Goal: Information Seeking & Learning: Learn about a topic

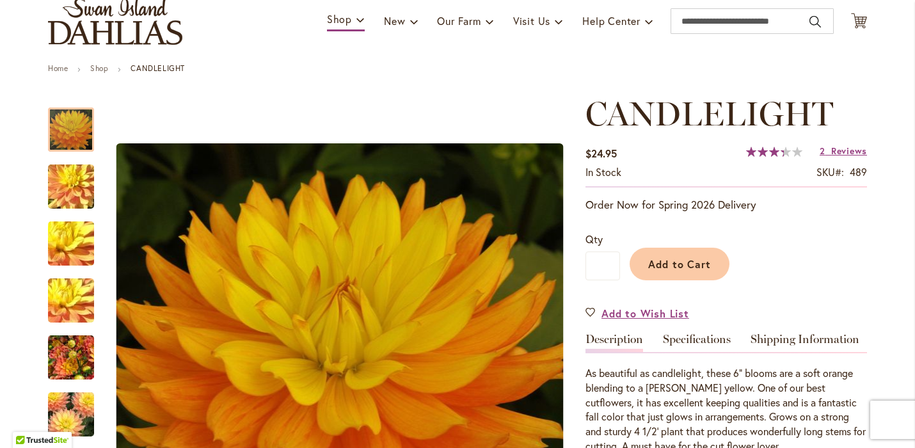
scroll to position [38, 0]
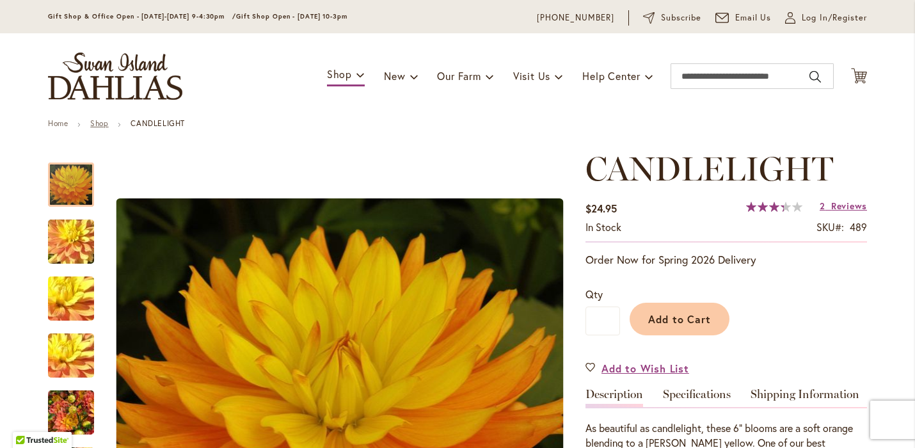
click at [96, 127] on link "Shop" at bounding box center [99, 123] width 18 height 10
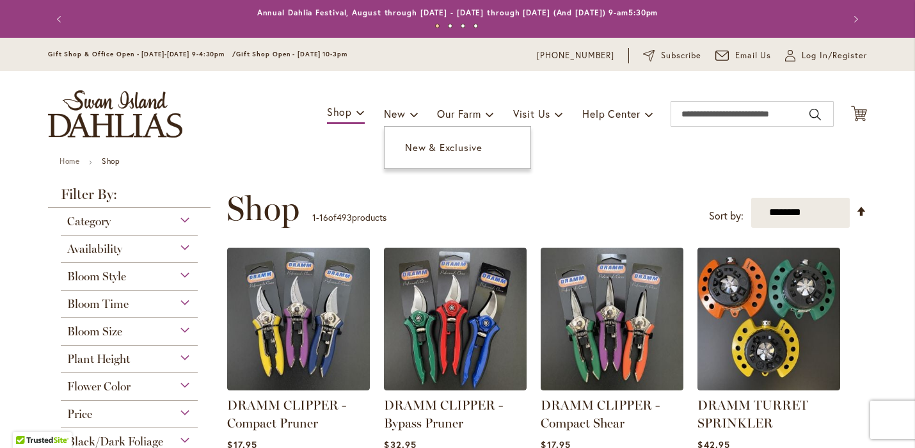
click at [409, 154] on div "Toggle Nav Shop Dahlia Tubers Collections Fresh Cut Dahlias Gardening Supplies …" at bounding box center [457, 114] width 845 height 86
click at [405, 145] on span "New & Exclusive" at bounding box center [443, 147] width 77 height 13
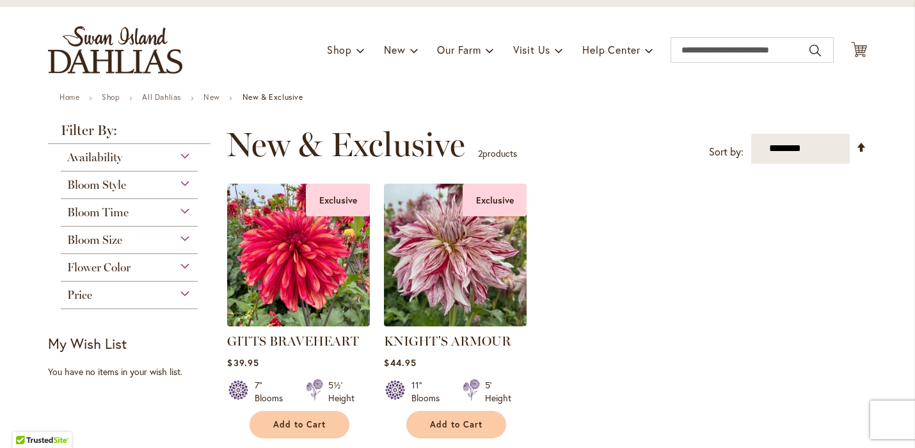
scroll to position [119, 0]
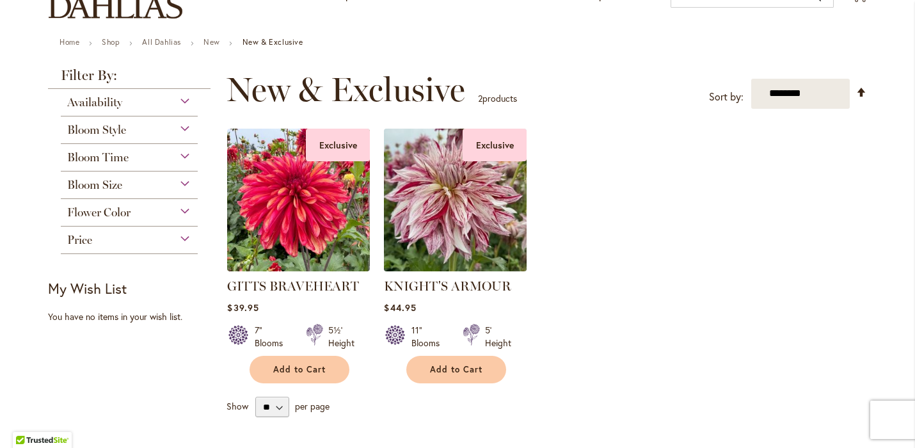
click at [425, 232] on img at bounding box center [456, 200] width 150 height 150
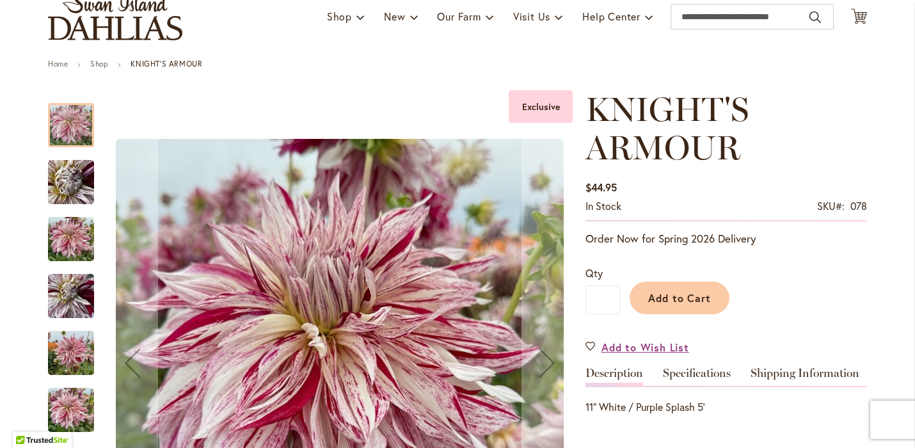
scroll to position [373, 0]
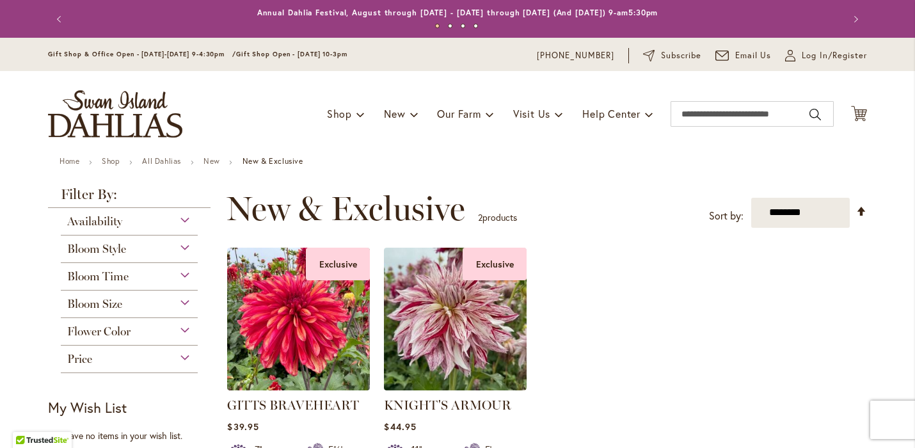
click at [122, 225] on div "Availability" at bounding box center [129, 218] width 137 height 20
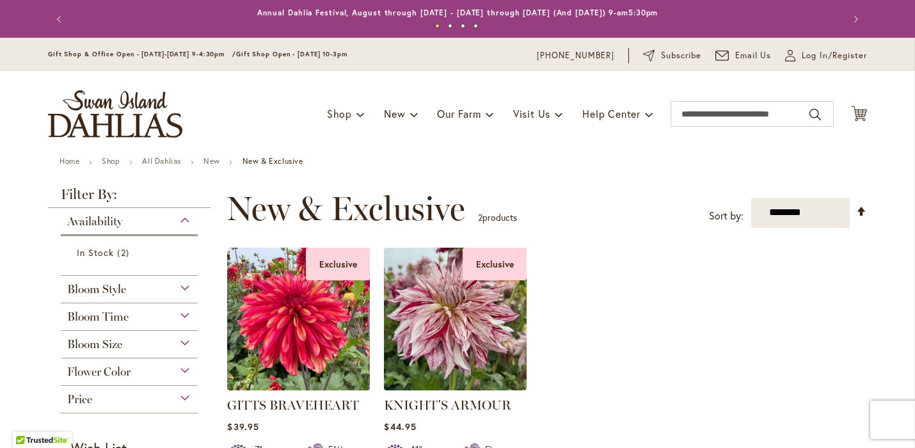
click at [122, 225] on div "Availability" at bounding box center [129, 218] width 137 height 20
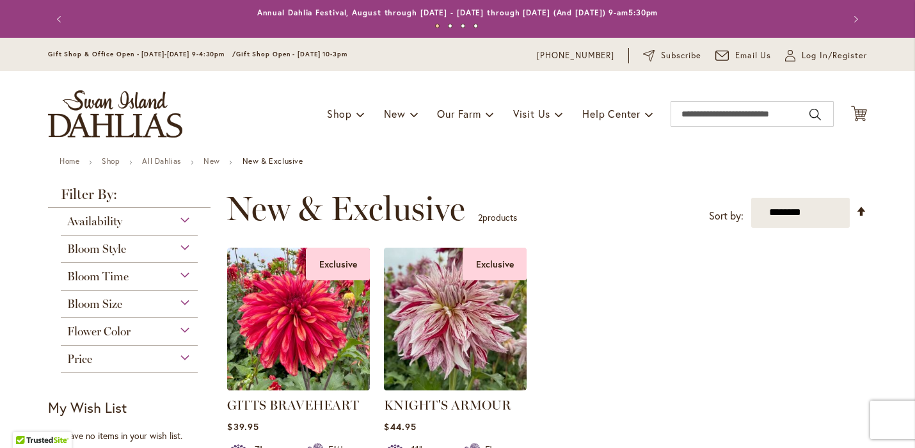
click at [120, 248] on span "Bloom Style" at bounding box center [96, 249] width 59 height 14
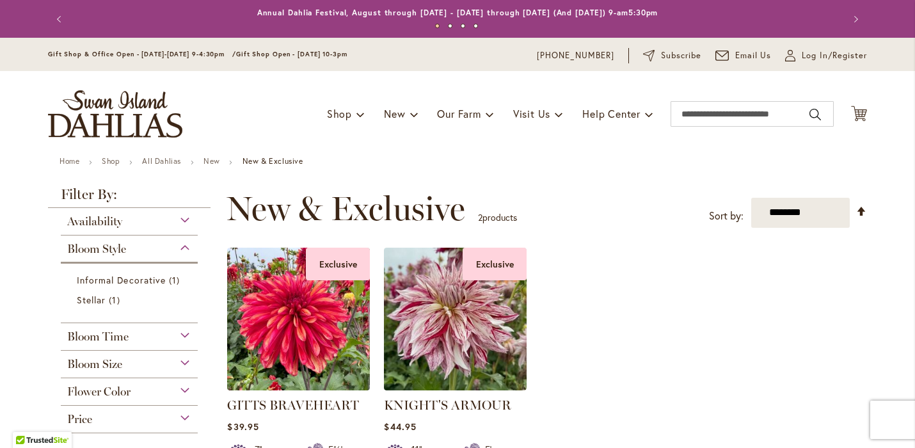
click at [120, 248] on span "Bloom Style" at bounding box center [96, 249] width 59 height 14
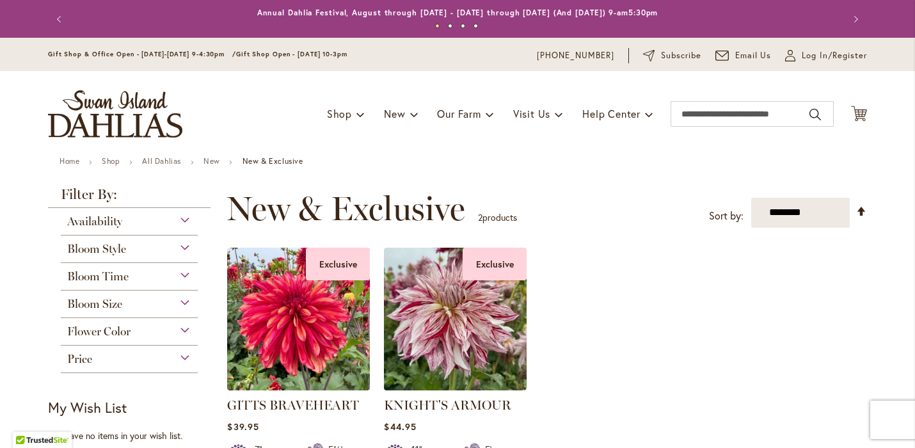
click at [109, 132] on img "store logo" at bounding box center [115, 113] width 134 height 47
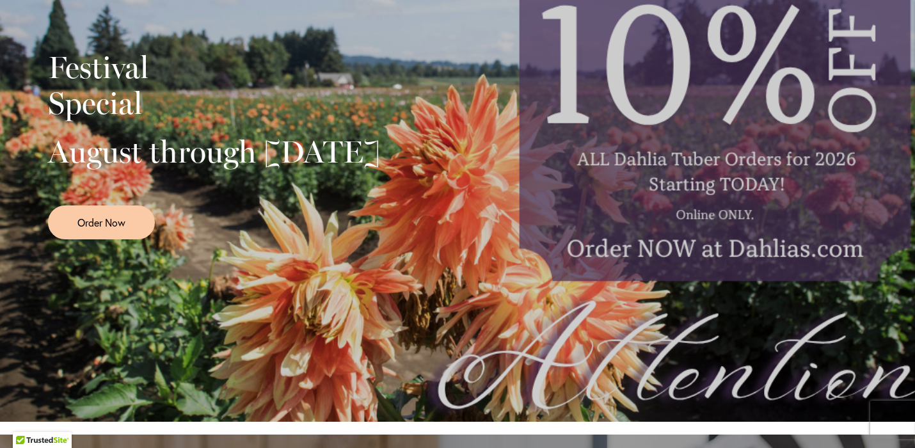
scroll to position [83, 0]
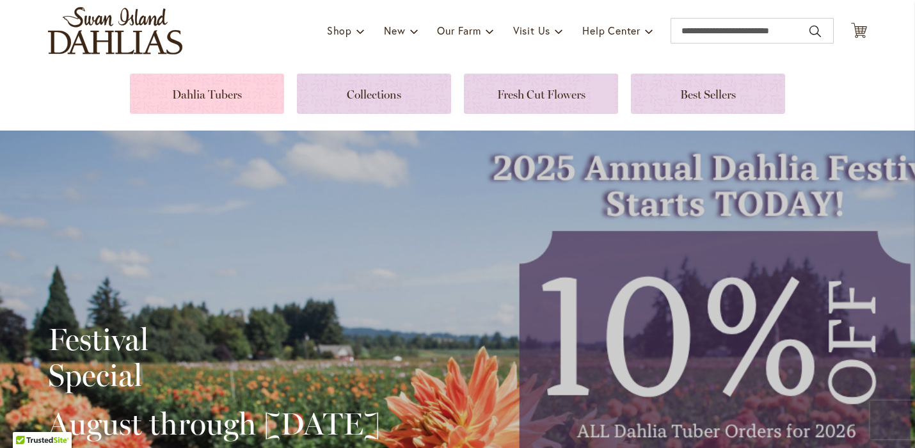
click at [237, 91] on link at bounding box center [207, 94] width 154 height 40
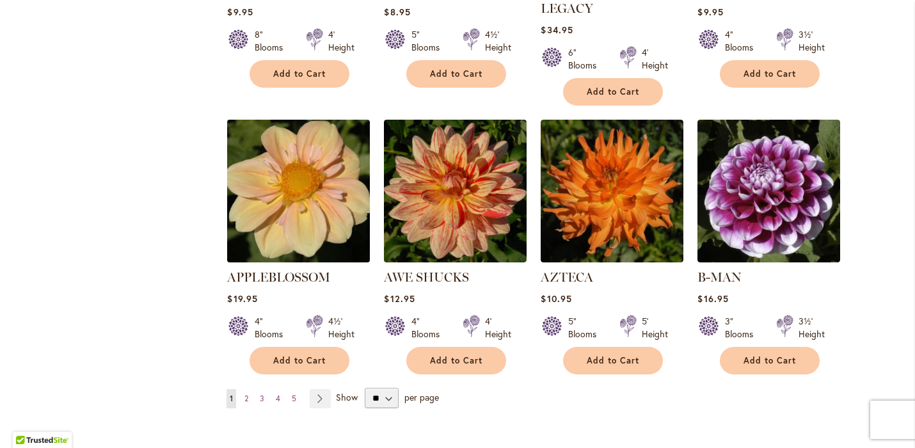
scroll to position [1024, 0]
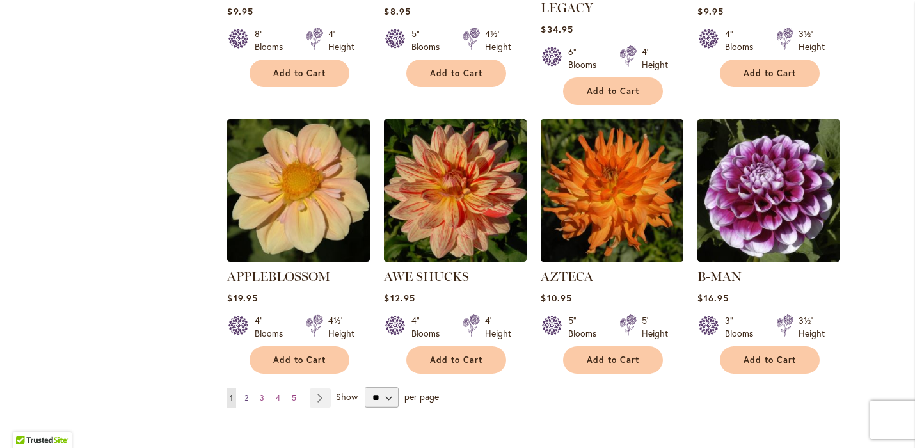
click at [244, 393] on span "2" at bounding box center [246, 398] width 4 height 10
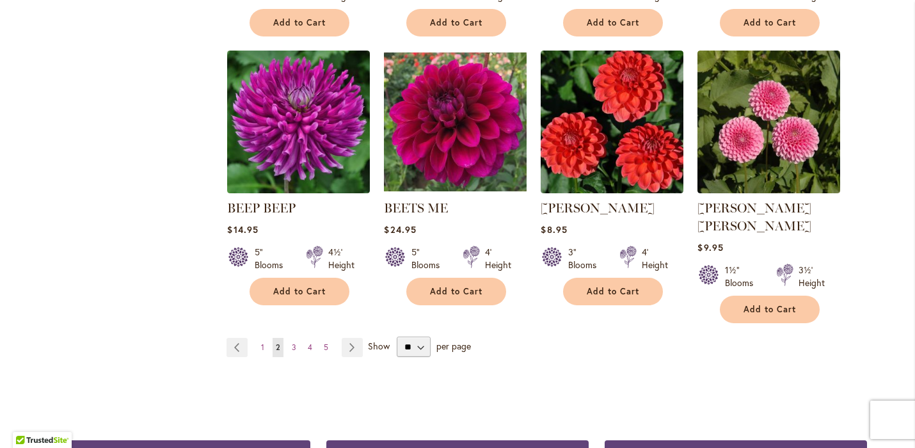
scroll to position [1128, 0]
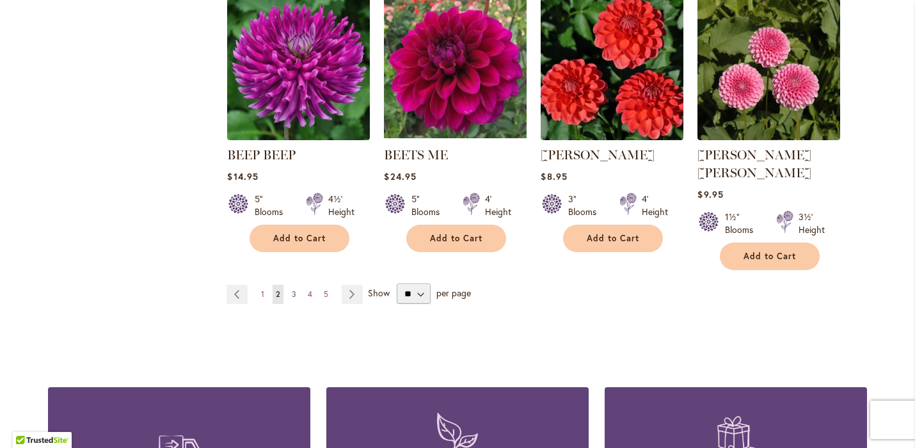
click at [292, 289] on span "3" at bounding box center [294, 294] width 4 height 10
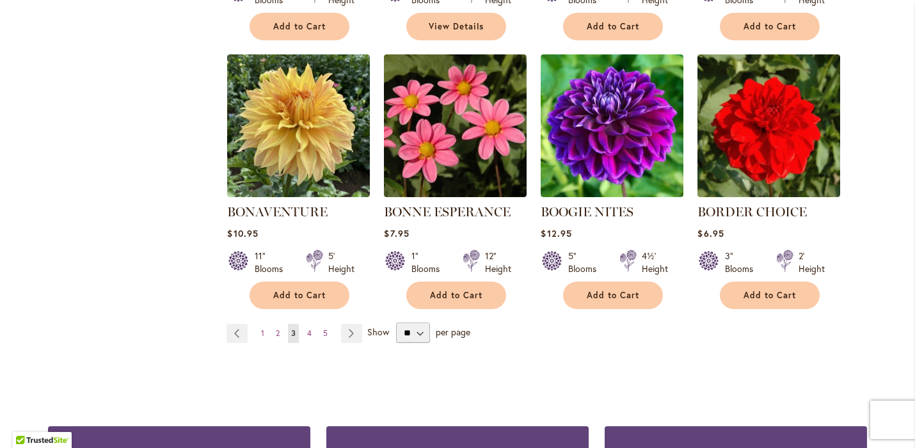
scroll to position [1072, 0]
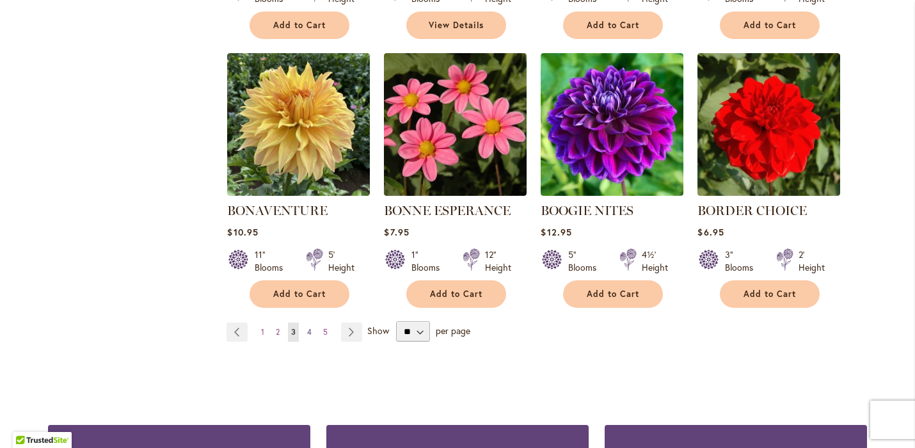
click at [307, 333] on span "4" at bounding box center [309, 332] width 4 height 10
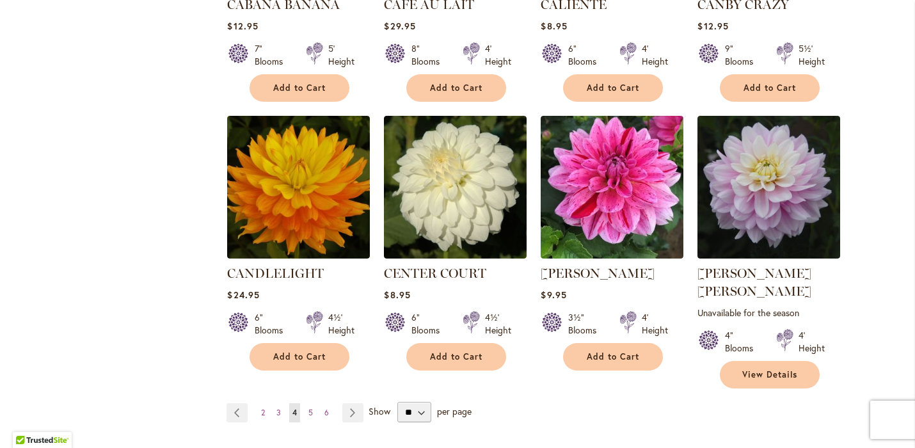
scroll to position [1049, 0]
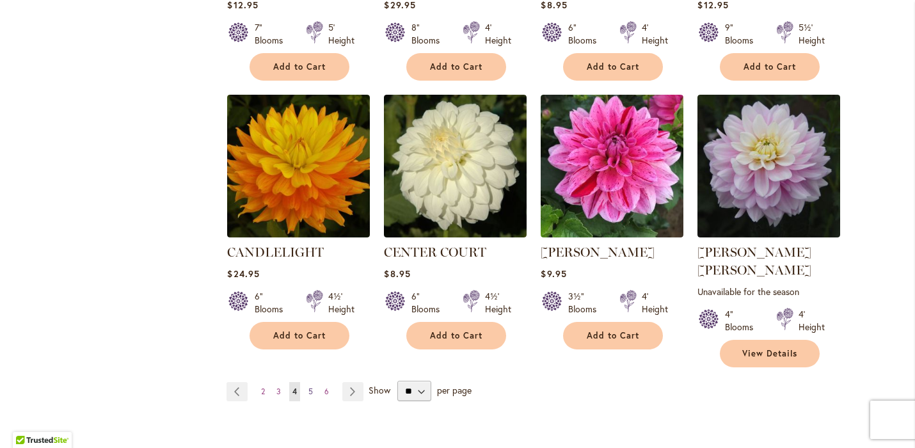
click at [305, 382] on link "Page 5" at bounding box center [310, 391] width 11 height 19
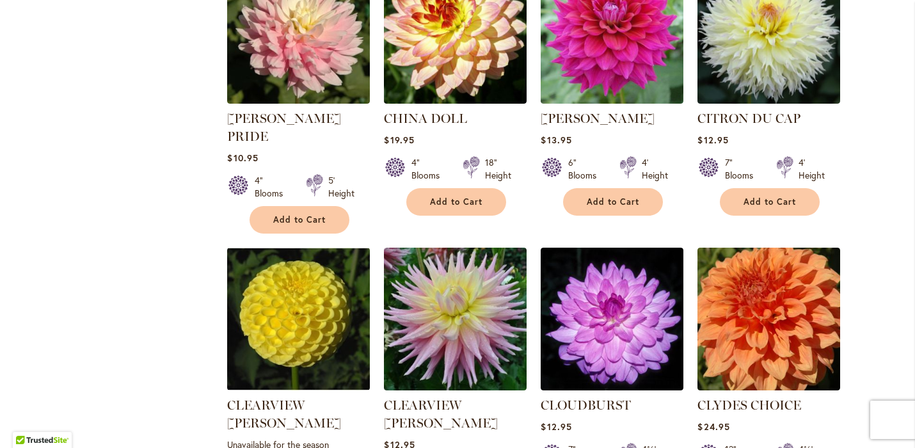
scroll to position [1027, 0]
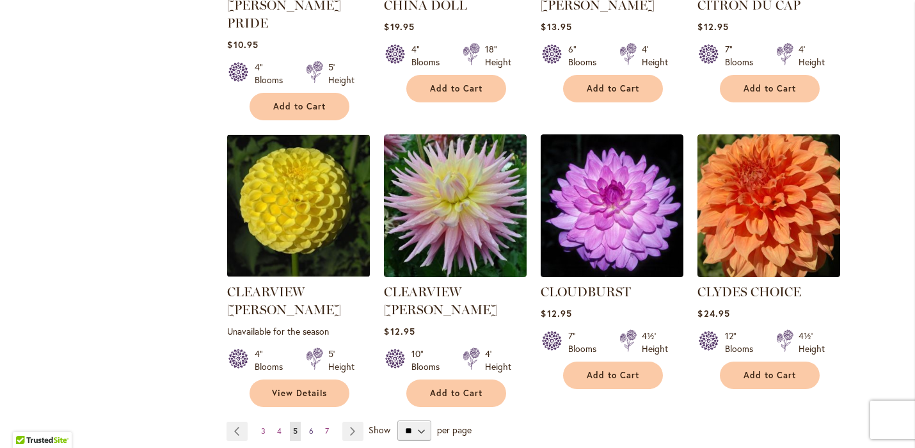
click at [306, 422] on link "Page 6" at bounding box center [311, 431] width 11 height 19
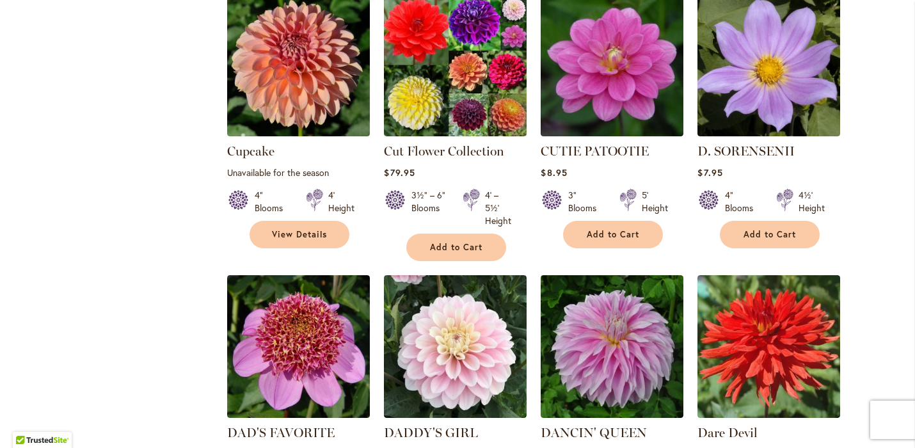
scroll to position [1072, 0]
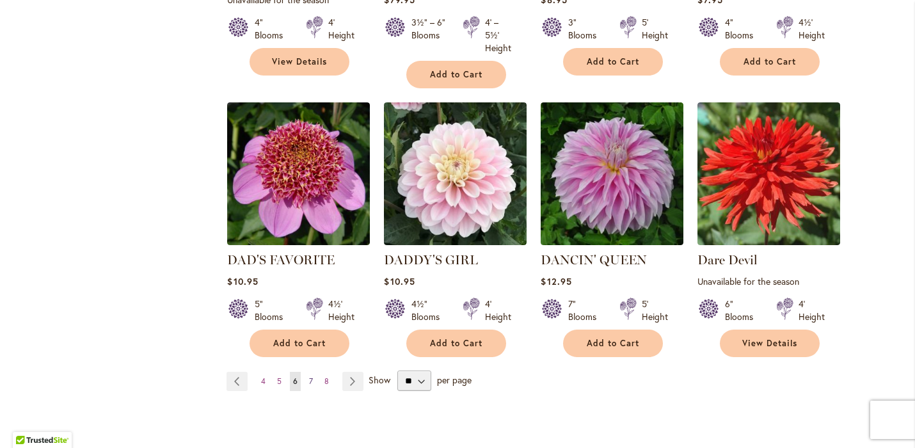
click at [309, 376] on span "7" at bounding box center [311, 381] width 4 height 10
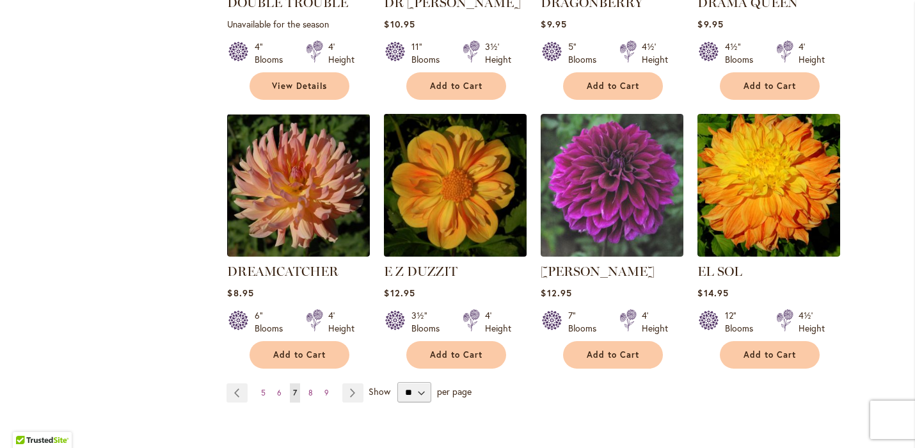
scroll to position [1132, 0]
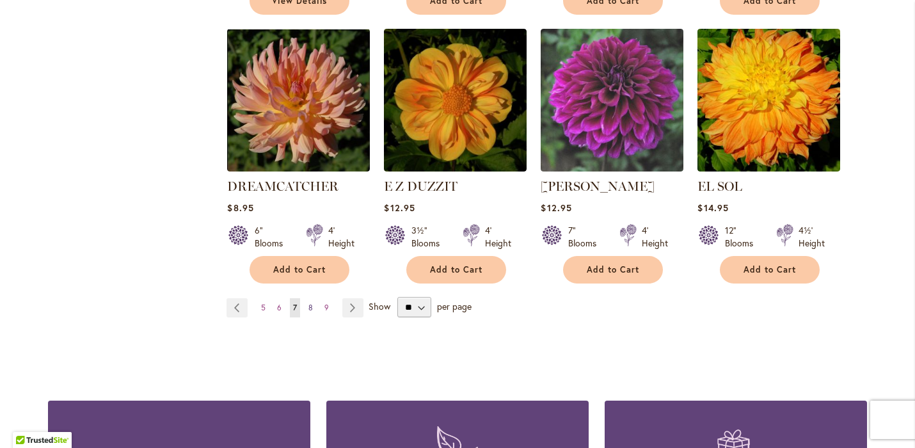
click at [308, 303] on span "8" at bounding box center [310, 308] width 4 height 10
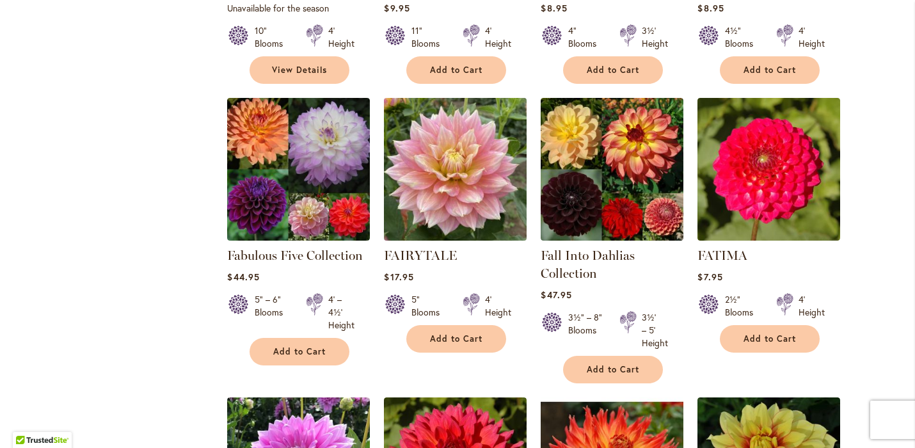
scroll to position [772, 0]
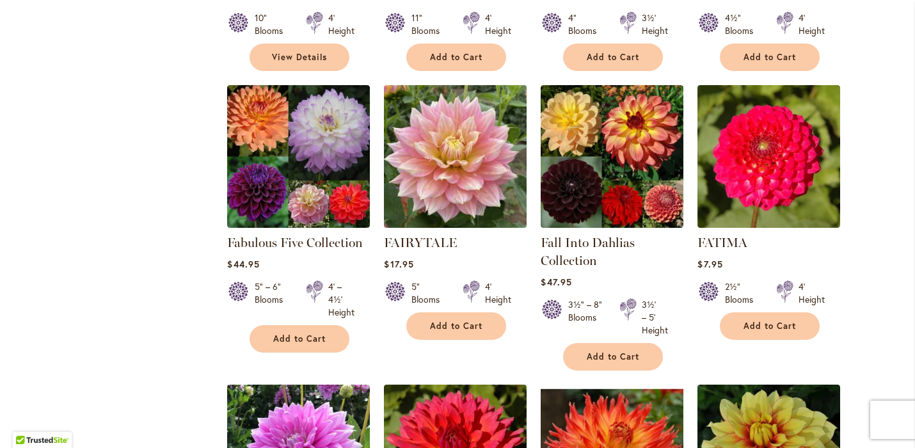
click at [450, 193] on img at bounding box center [456, 157] width 150 height 150
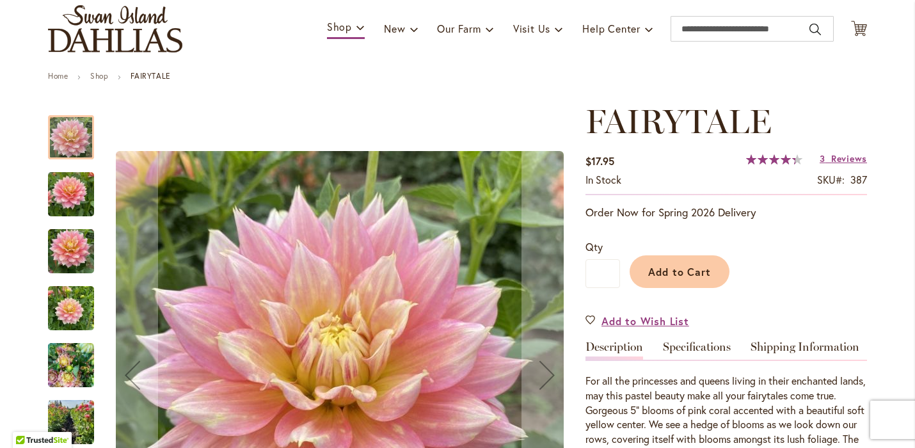
scroll to position [226, 0]
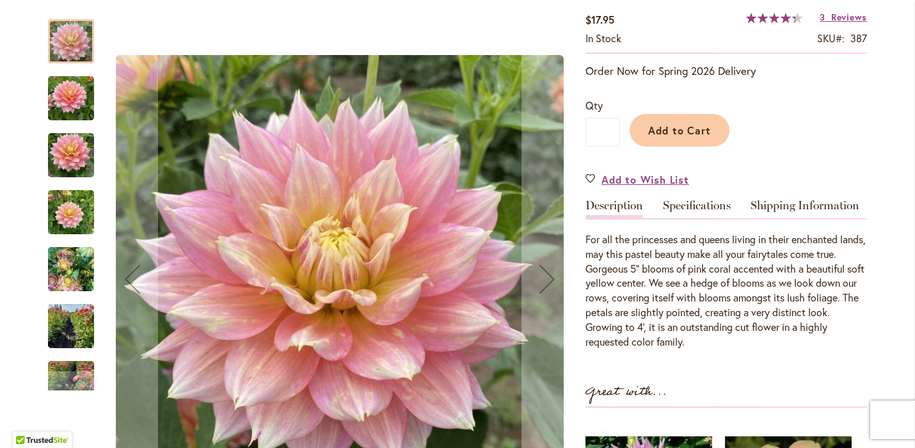
click at [65, 107] on img "Fairytale" at bounding box center [71, 98] width 46 height 61
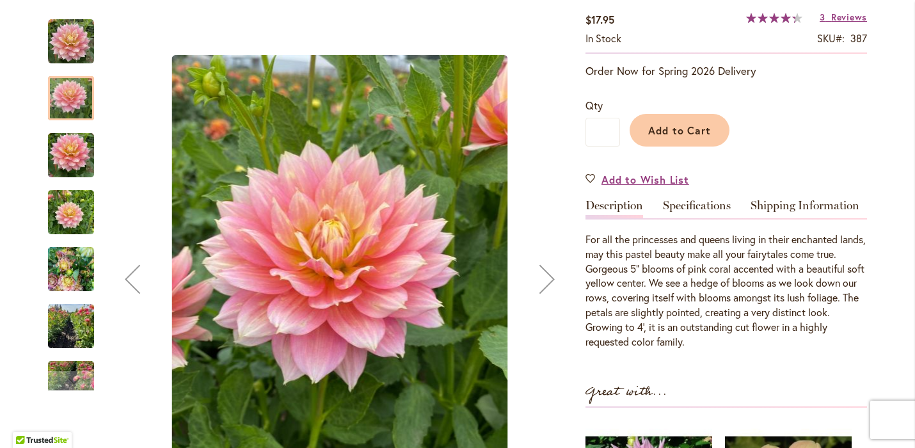
click at [65, 154] on img "Fairytale" at bounding box center [71, 155] width 46 height 61
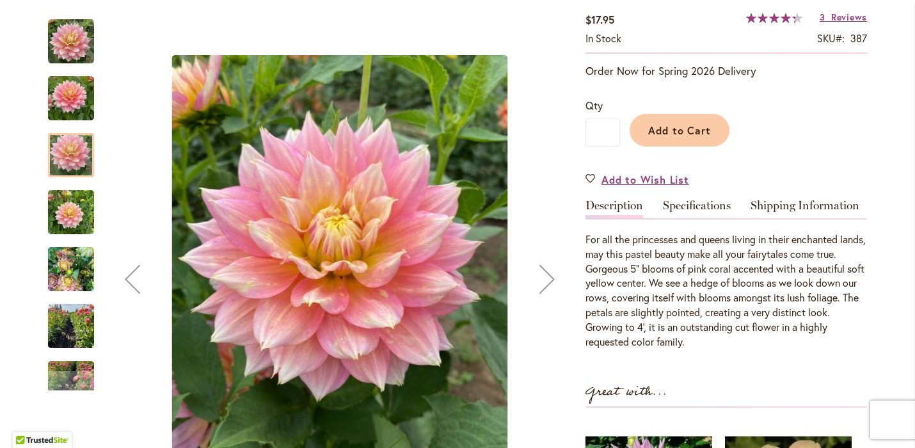
click at [60, 70] on div "Fairytale" at bounding box center [77, 91] width 59 height 57
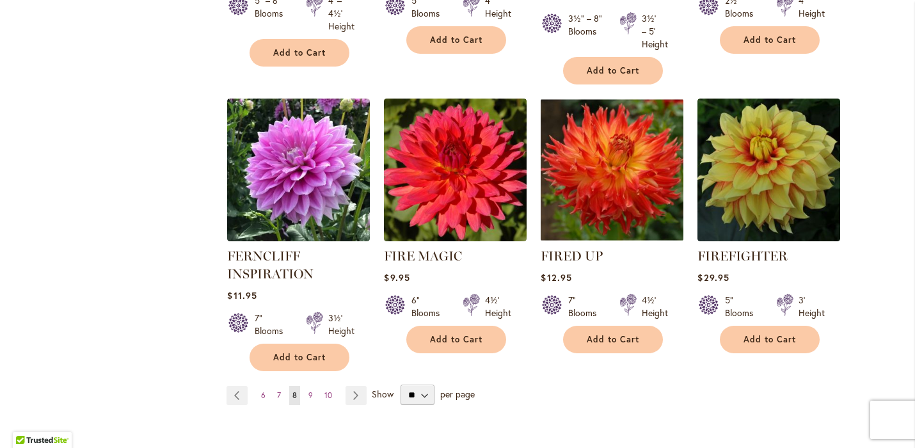
scroll to position [1160, 0]
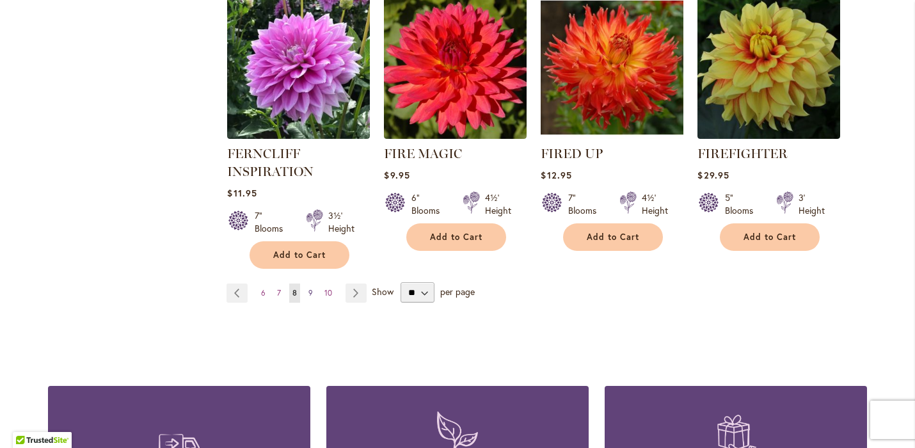
click at [308, 294] on span "9" at bounding box center [310, 293] width 4 height 10
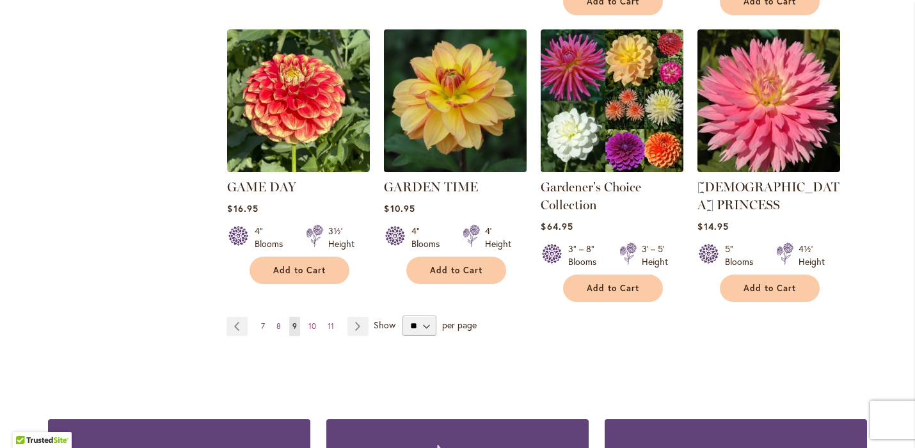
scroll to position [1157, 0]
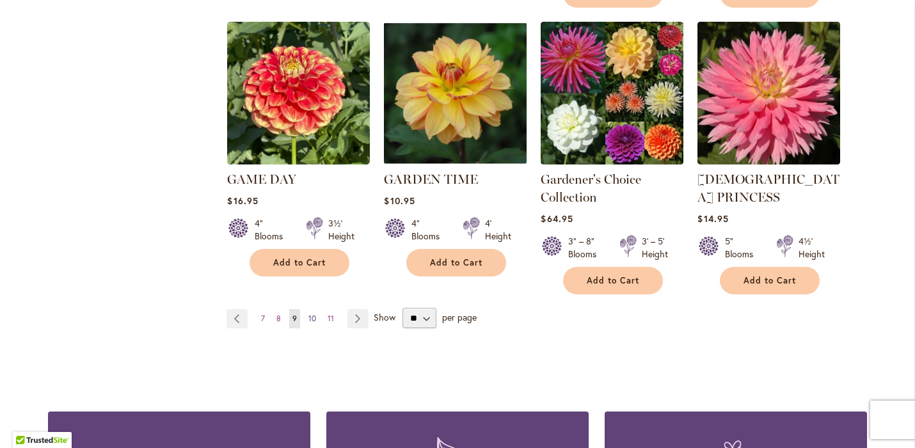
click at [308, 314] on span "10" at bounding box center [312, 319] width 8 height 10
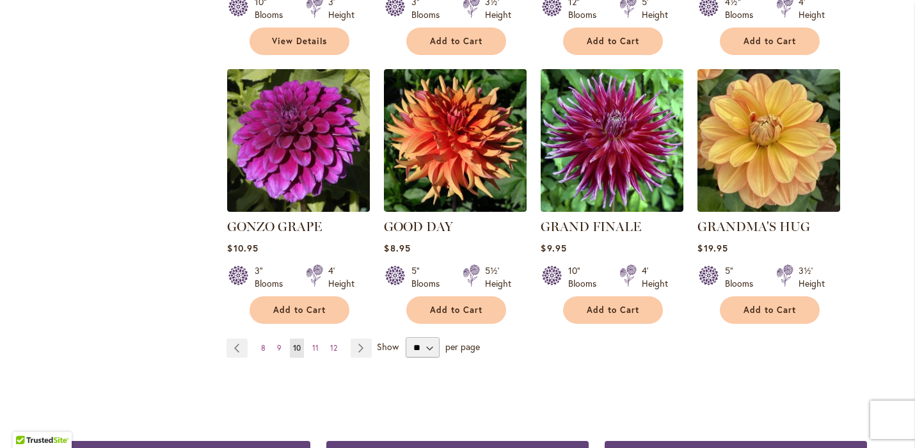
scroll to position [1138, 0]
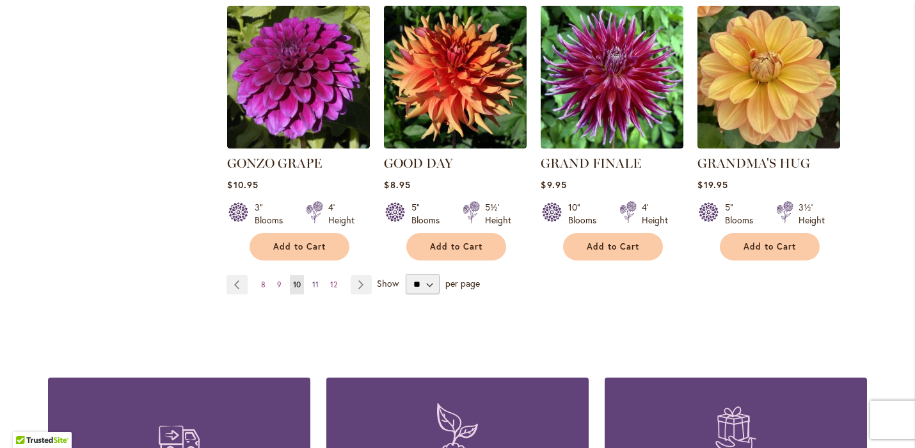
click at [313, 280] on span "11" at bounding box center [315, 285] width 6 height 10
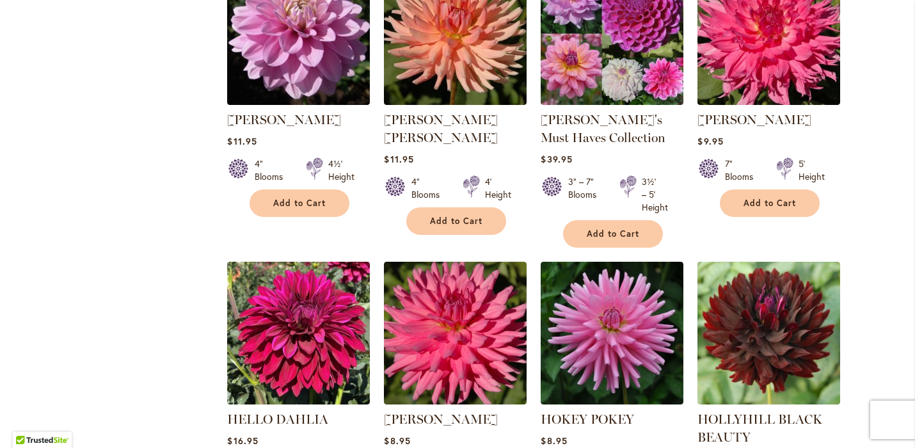
scroll to position [1109, 0]
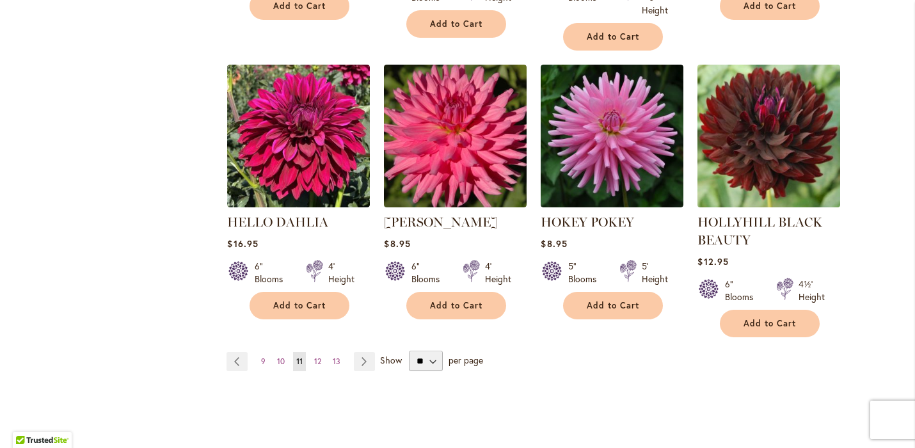
click at [775, 134] on img at bounding box center [769, 136] width 150 height 150
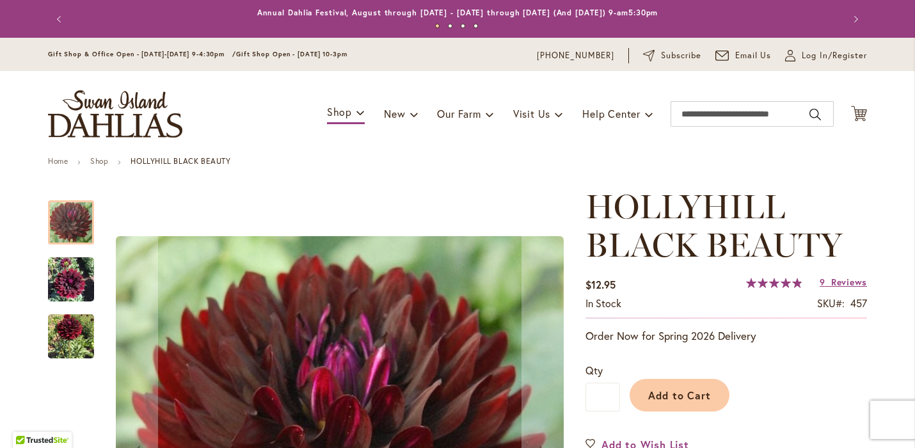
scroll to position [205, 0]
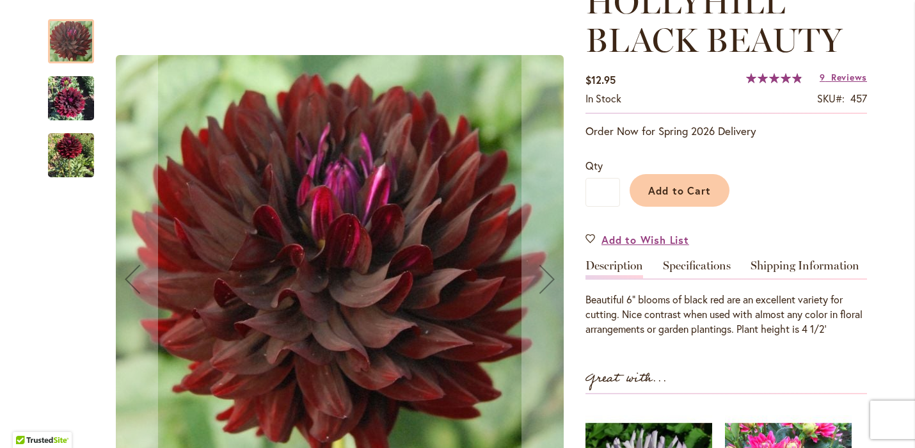
click at [65, 99] on img "HOLLYHILL BLACK BEAUTY" at bounding box center [71, 98] width 46 height 61
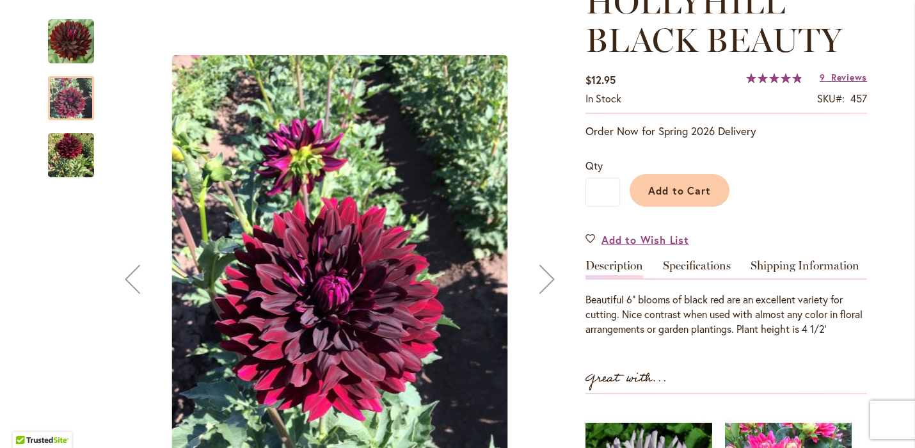
click at [58, 159] on img "HOLLYHILL BLACK BEAUTY" at bounding box center [71, 155] width 46 height 58
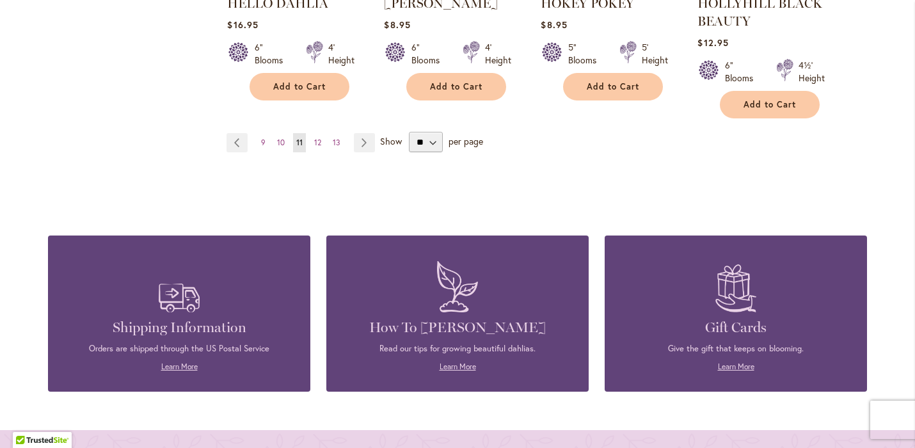
scroll to position [1327, 0]
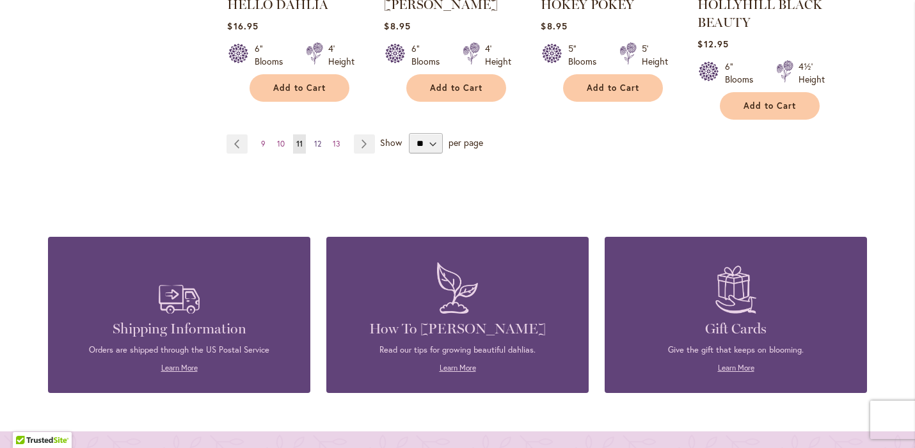
click at [314, 141] on span "12" at bounding box center [317, 144] width 7 height 10
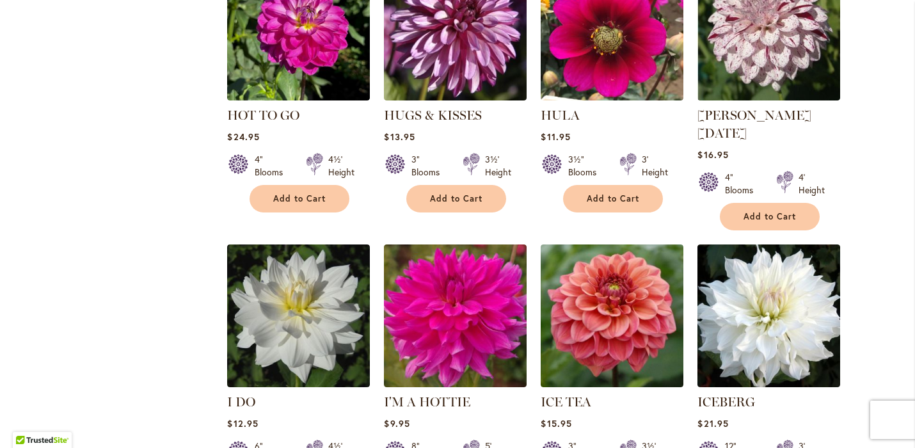
scroll to position [1009, 0]
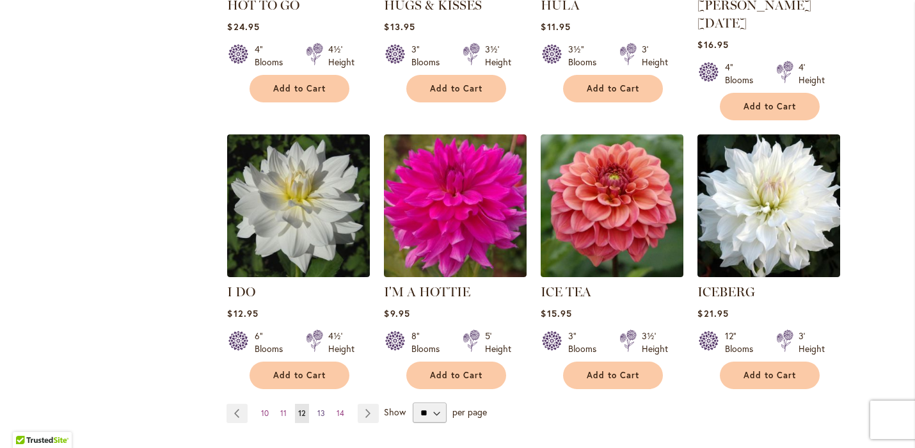
click at [317, 408] on span "13" at bounding box center [321, 413] width 8 height 10
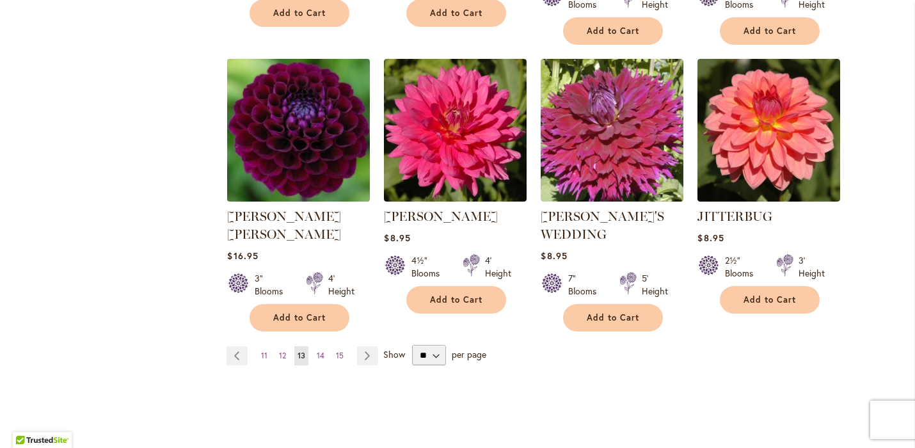
scroll to position [1099, 0]
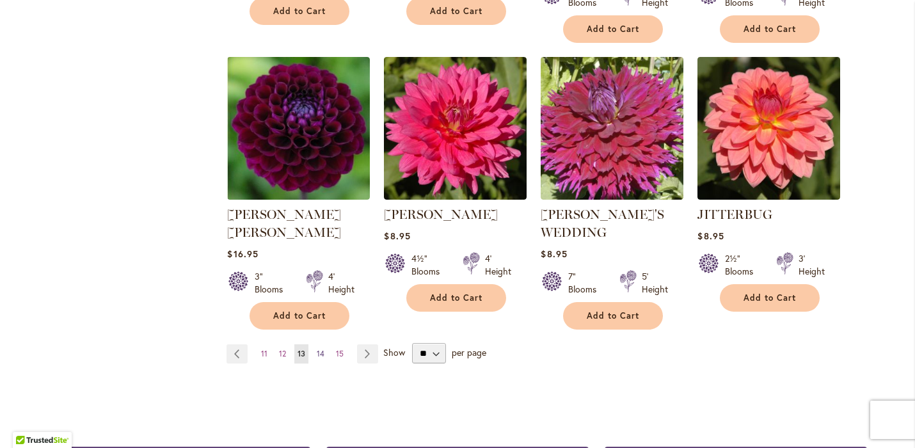
click at [317, 349] on span "14" at bounding box center [321, 354] width 8 height 10
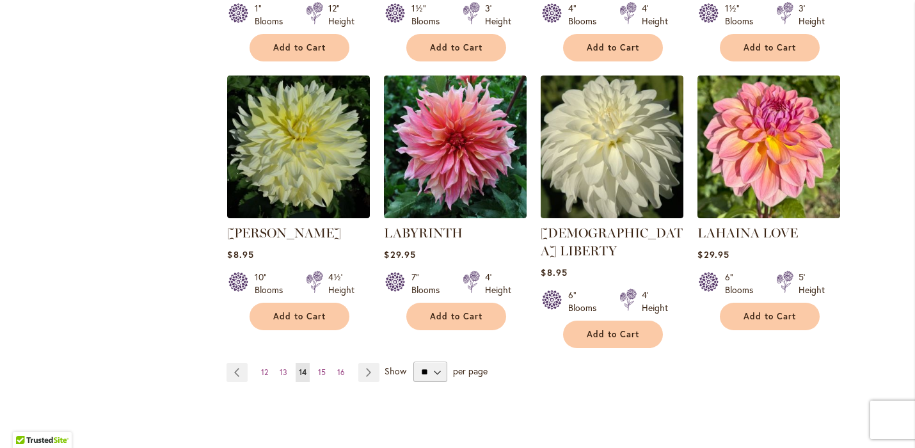
scroll to position [1056, 0]
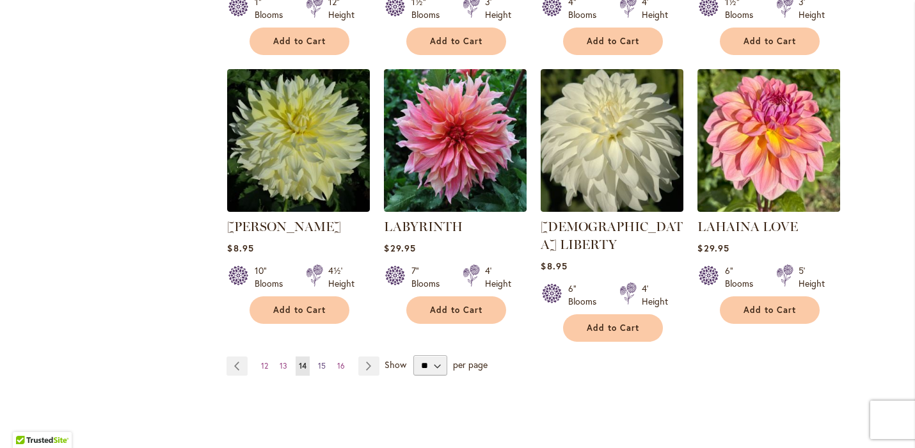
click at [319, 361] on span "15" at bounding box center [322, 366] width 8 height 10
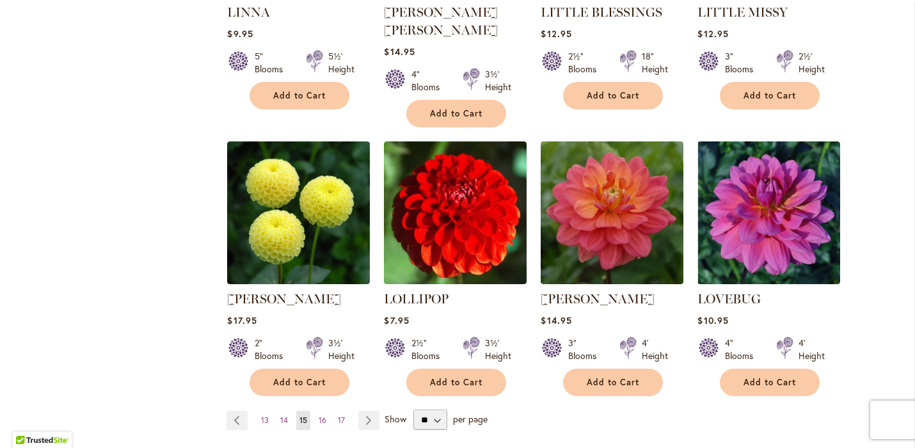
scroll to position [1118, 0]
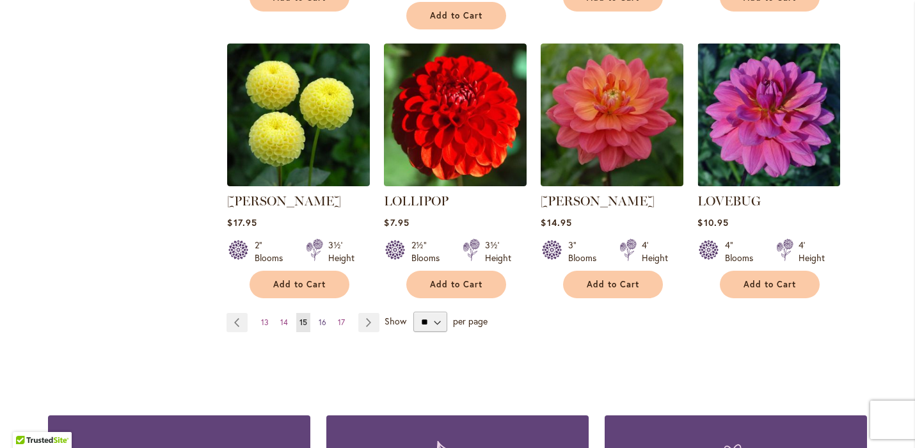
click at [319, 317] on span "16" at bounding box center [323, 322] width 8 height 10
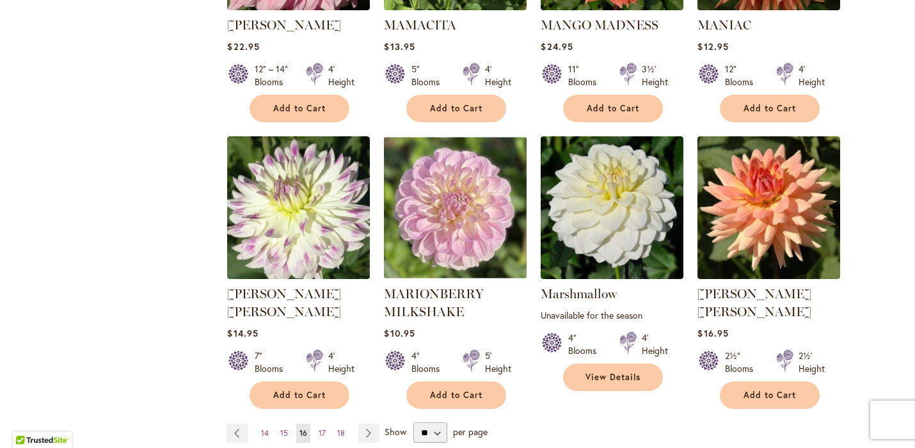
scroll to position [1032, 0]
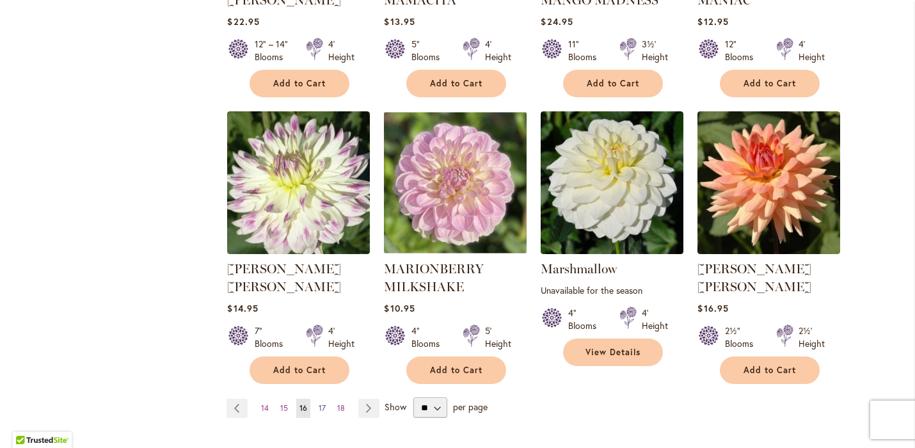
click at [315, 399] on link "Page 17" at bounding box center [321, 408] width 13 height 19
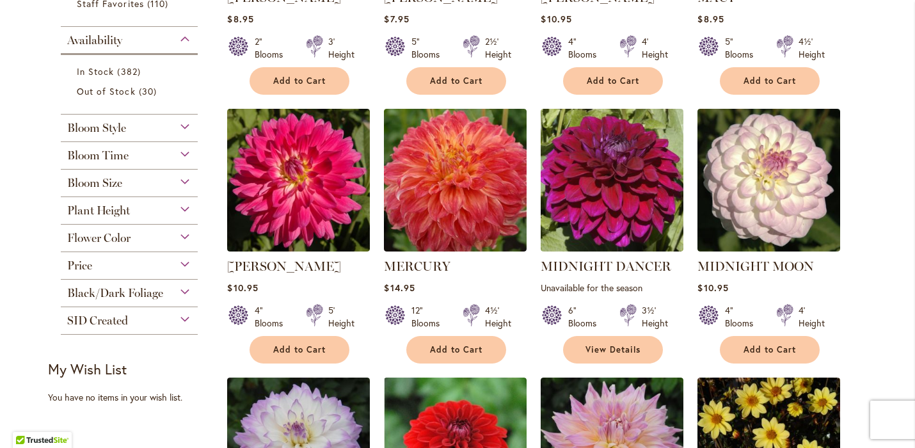
scroll to position [481, 0]
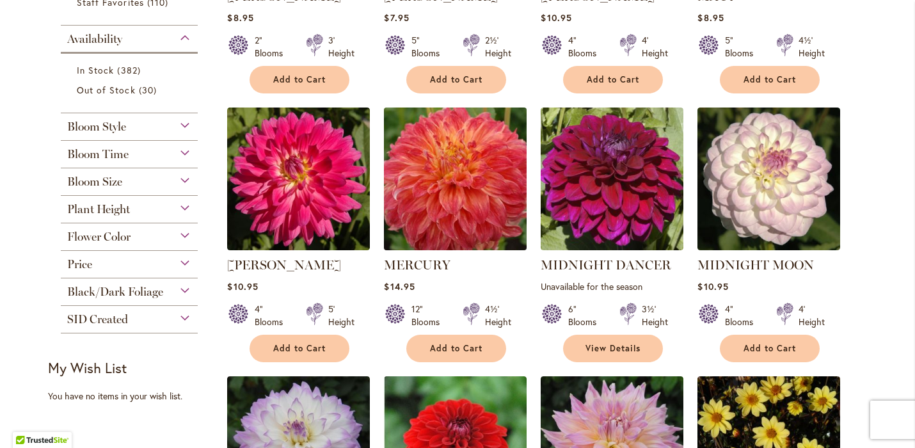
click at [454, 198] on img at bounding box center [456, 179] width 150 height 150
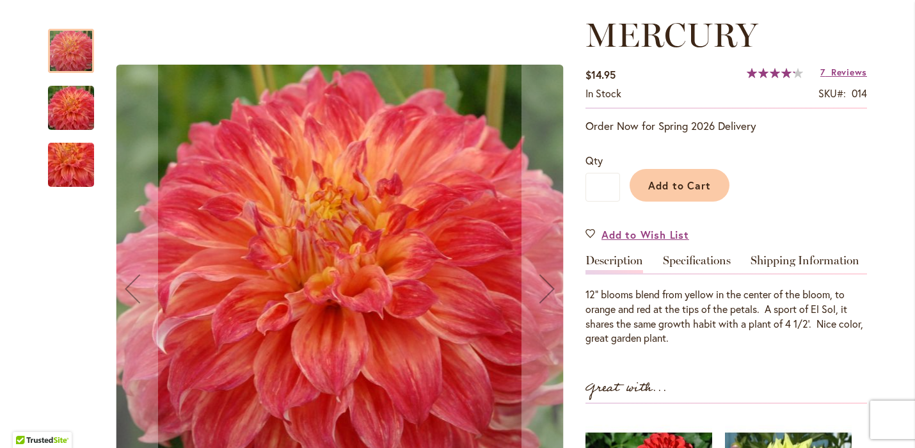
scroll to position [203, 0]
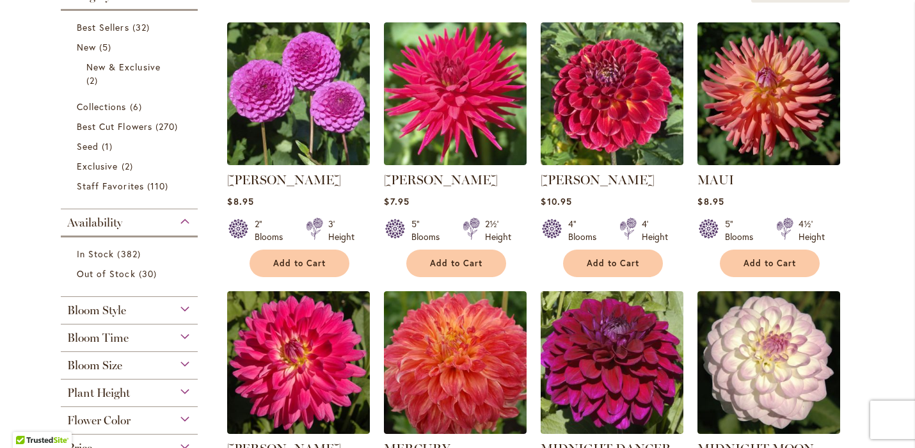
scroll to position [420, 0]
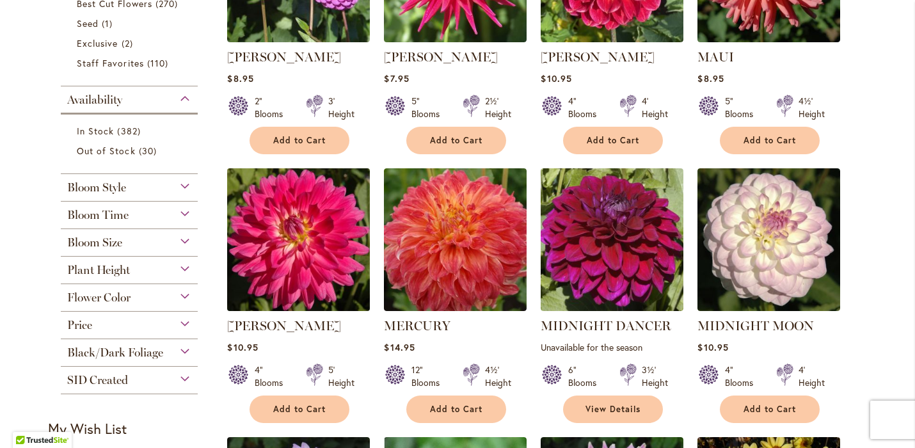
click at [284, 239] on img at bounding box center [299, 240] width 150 height 150
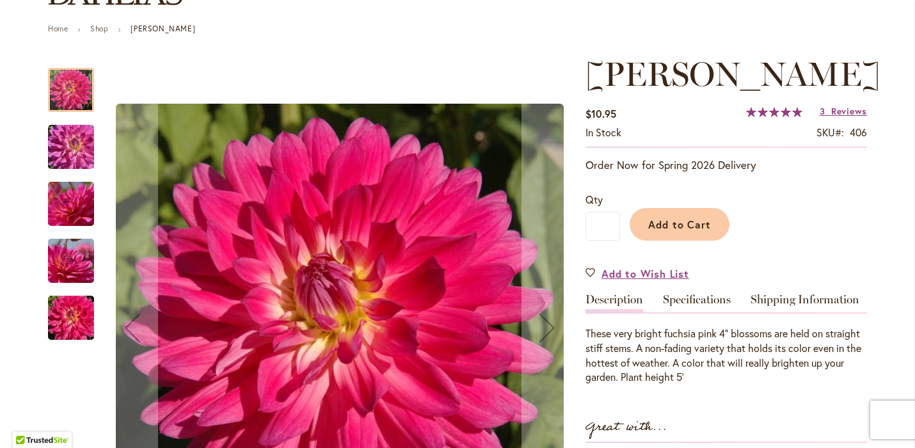
scroll to position [221, 0]
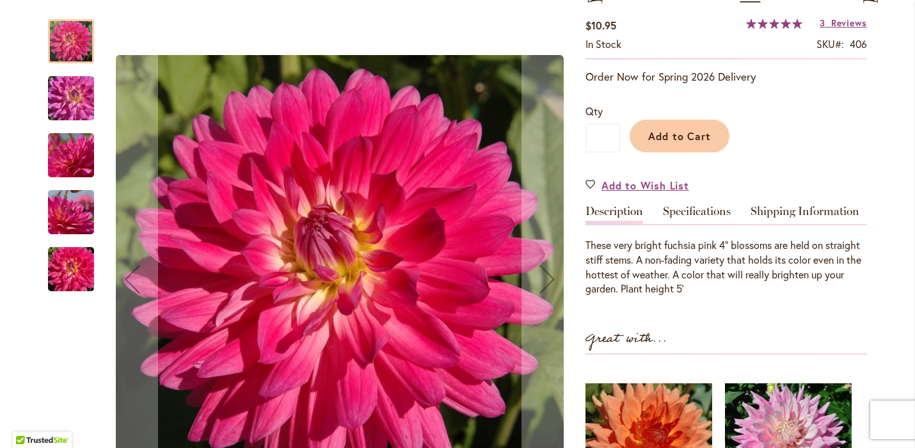
click at [70, 91] on img "MELISSA M" at bounding box center [71, 98] width 92 height 61
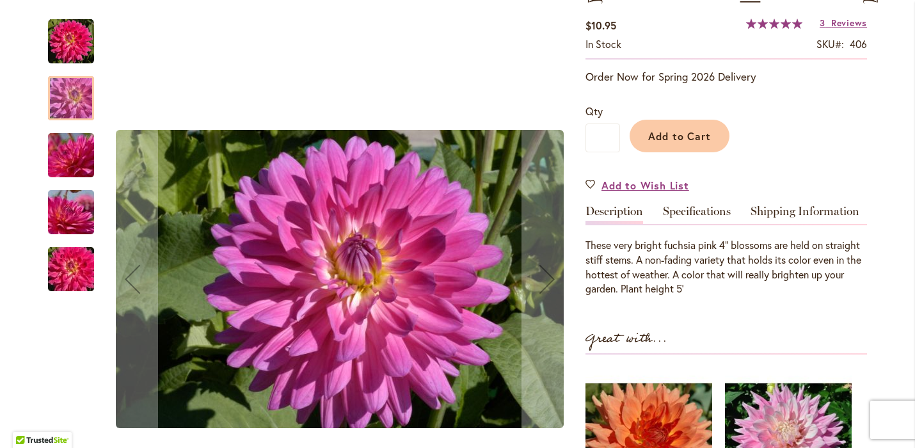
click at [70, 33] on img "MELISSA M" at bounding box center [71, 42] width 46 height 46
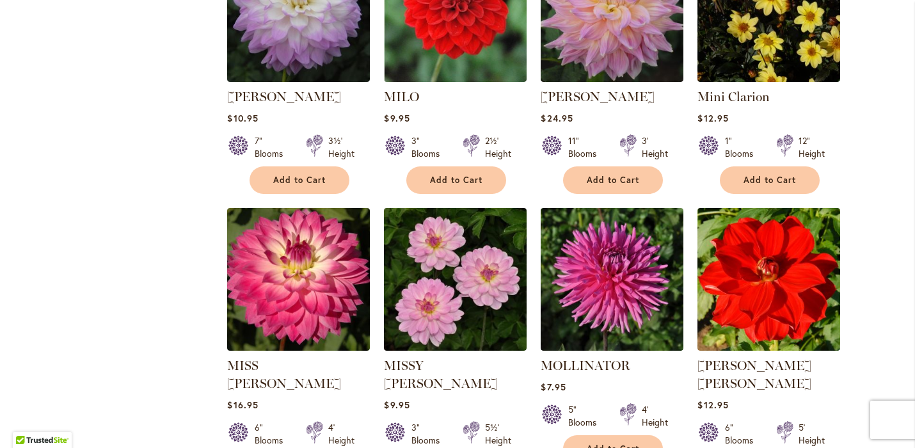
scroll to position [1020, 0]
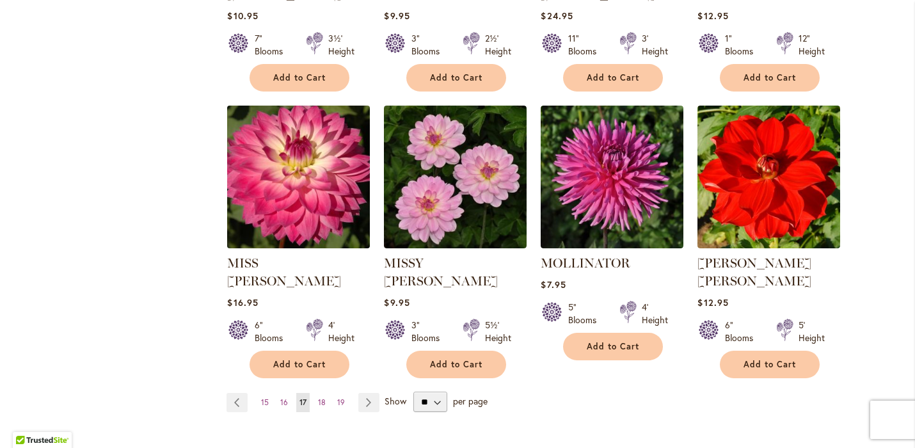
click at [299, 198] on img at bounding box center [299, 177] width 150 height 150
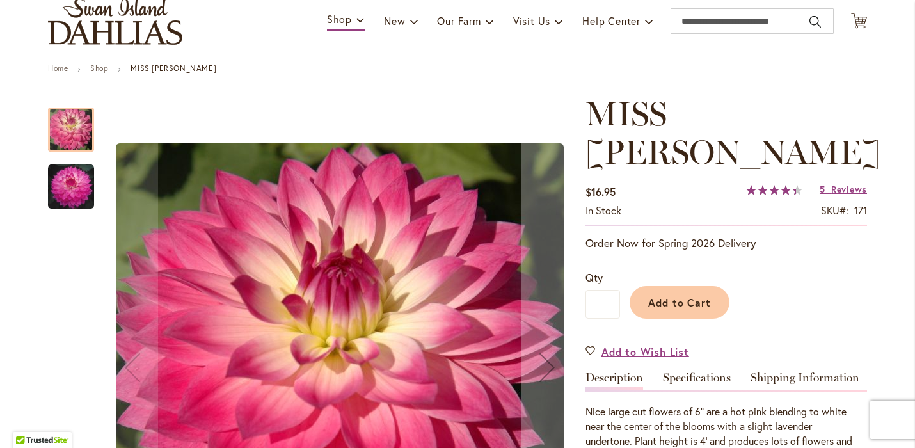
scroll to position [161, 0]
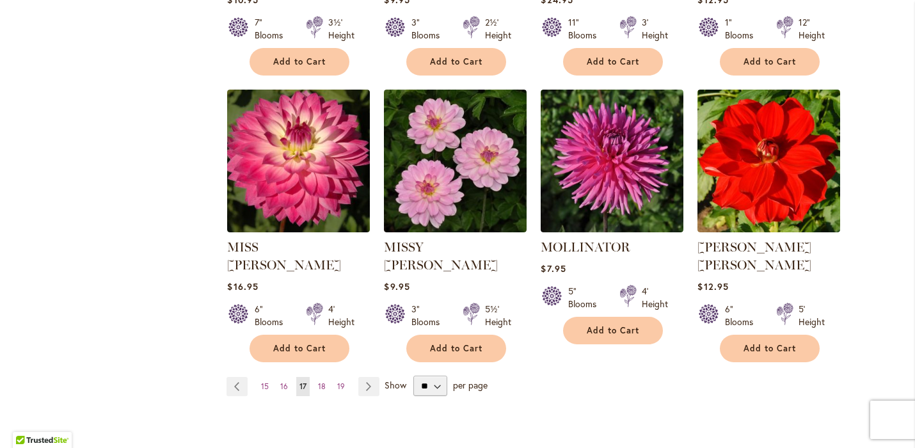
scroll to position [1138, 0]
